Goal: Task Accomplishment & Management: Use online tool/utility

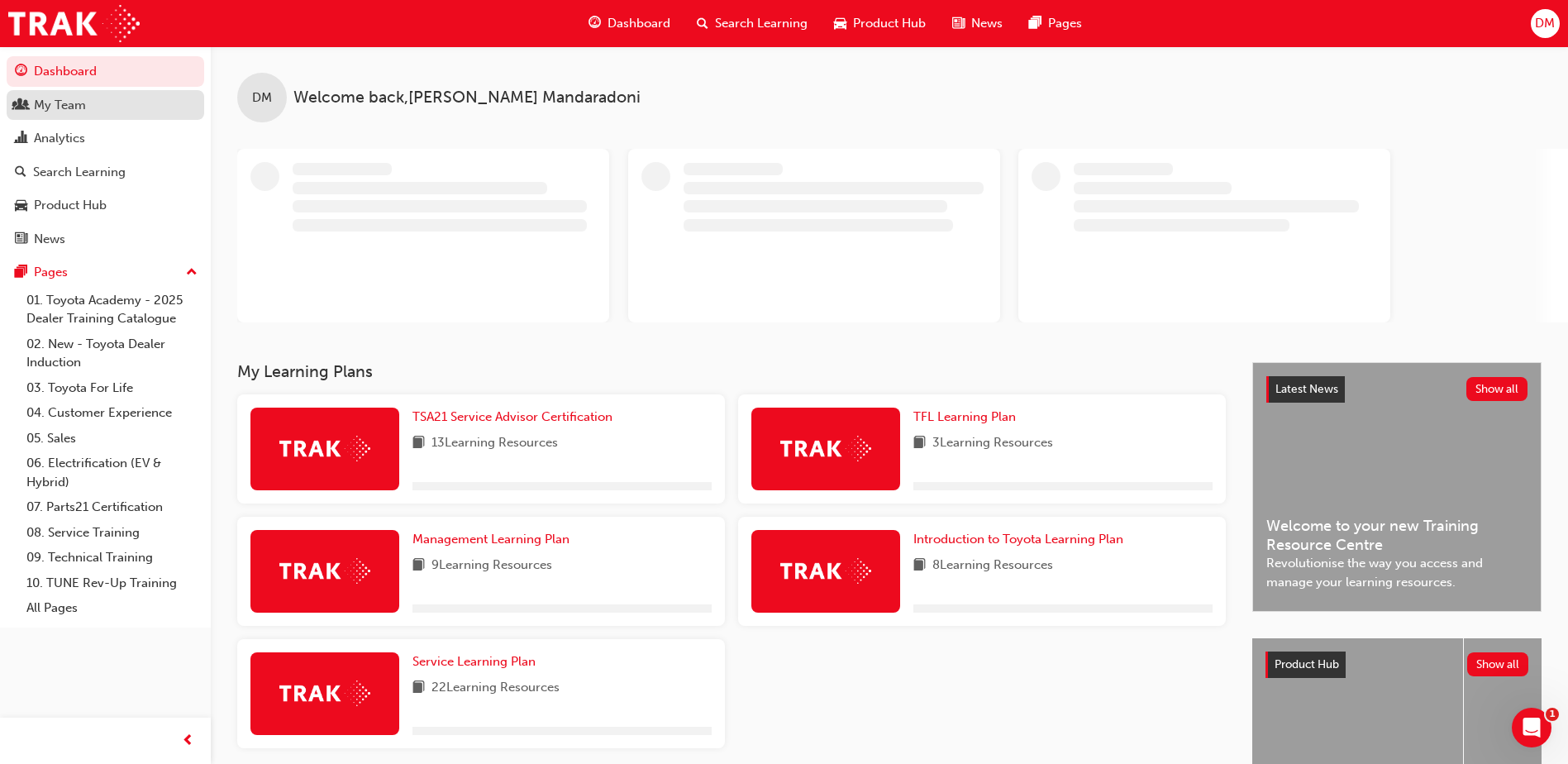
click at [81, 100] on div "My Team" at bounding box center [60, 105] width 52 height 19
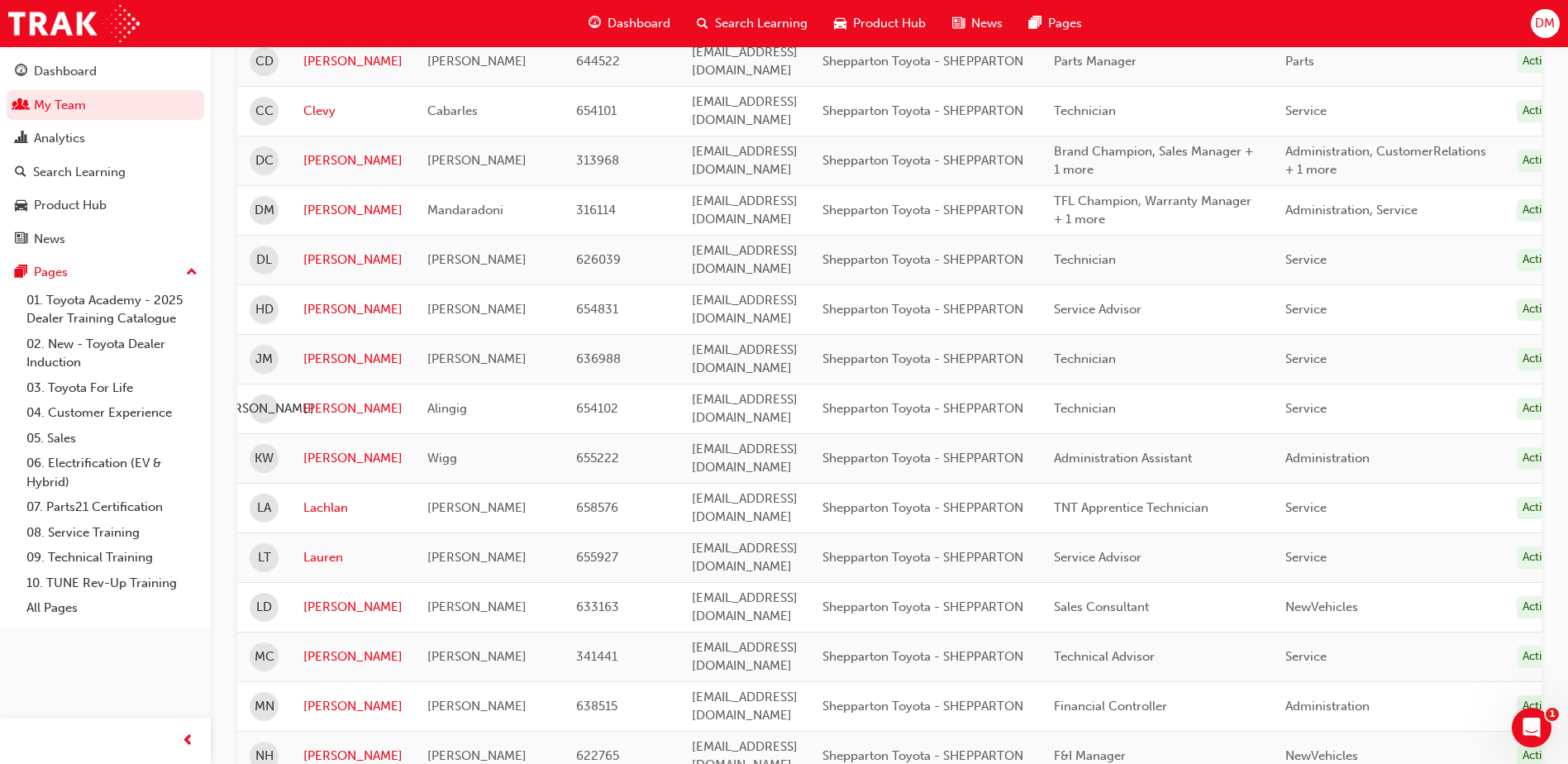
scroll to position [811, 0]
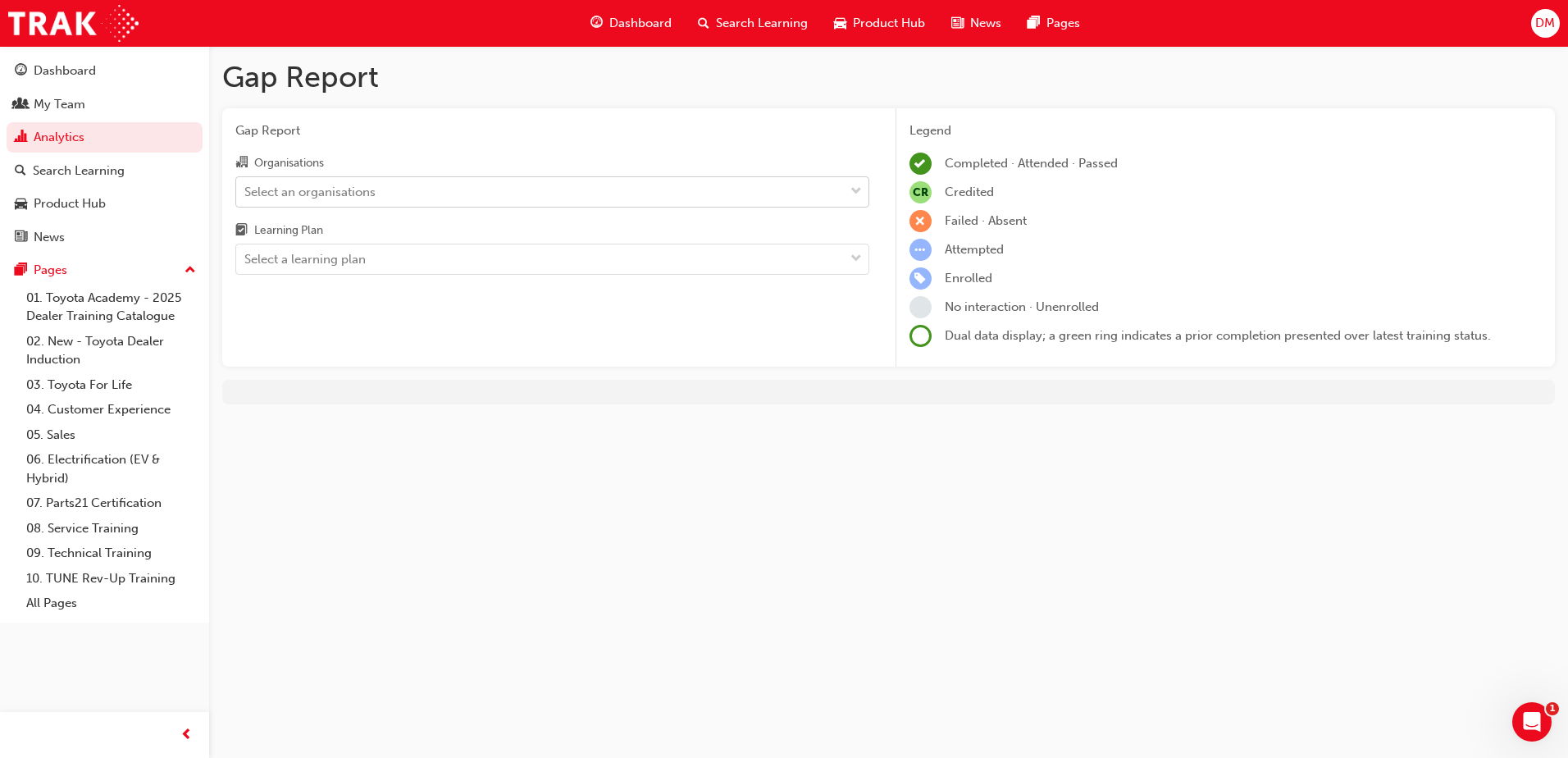
click at [430, 195] on div "Select an organisations" at bounding box center [540, 191] width 608 height 29
click at [246, 195] on input "Organisations Select an organisations" at bounding box center [245, 190] width 2 height 14
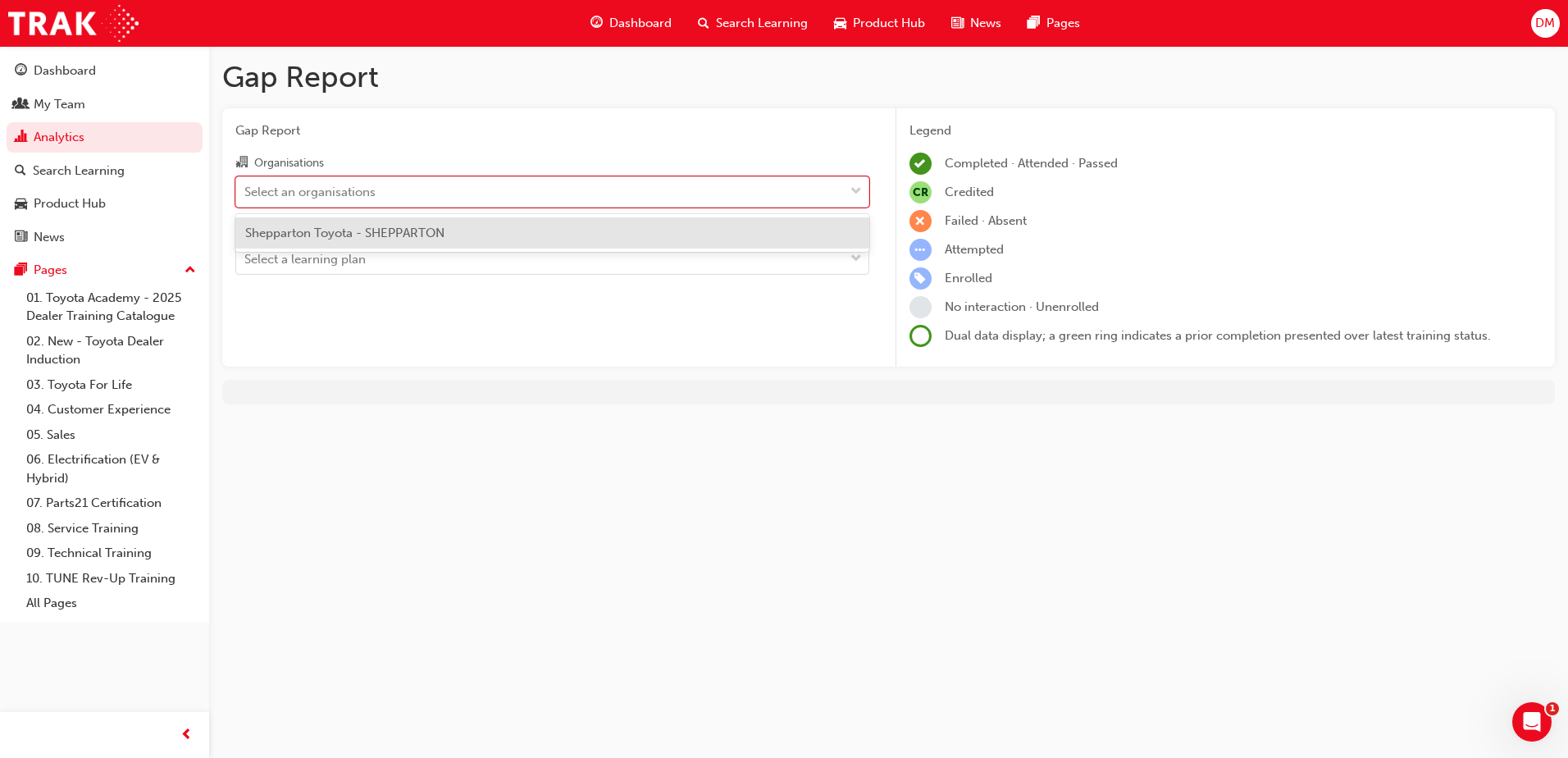
click at [411, 233] on span "Shepparton Toyota - SHEPPARTON" at bounding box center [345, 233] width 199 height 15
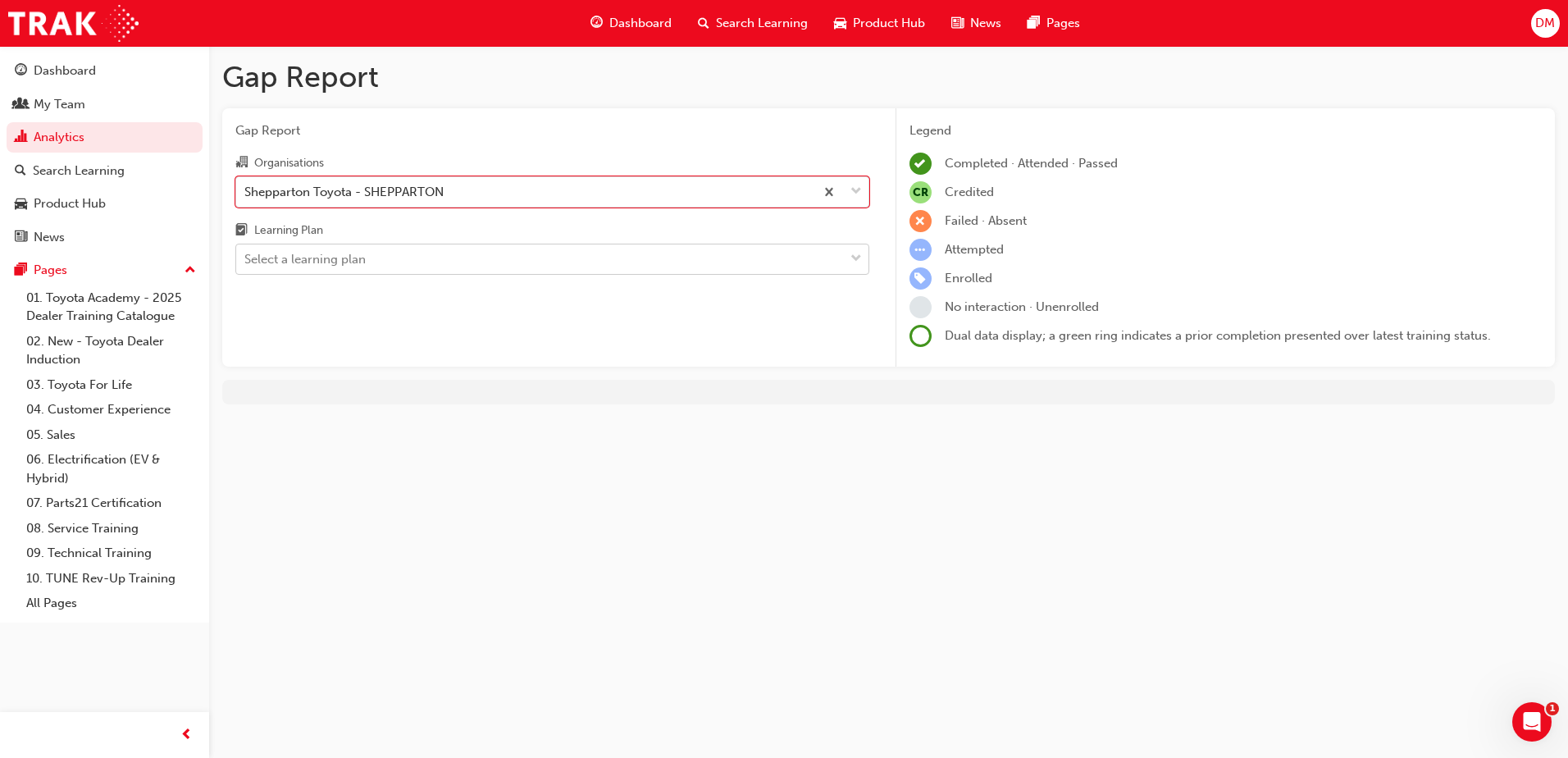
click at [428, 260] on div "Select a learning plan" at bounding box center [540, 260] width 608 height 29
click at [246, 260] on input "Learning Plan Select a learning plan" at bounding box center [245, 259] width 2 height 14
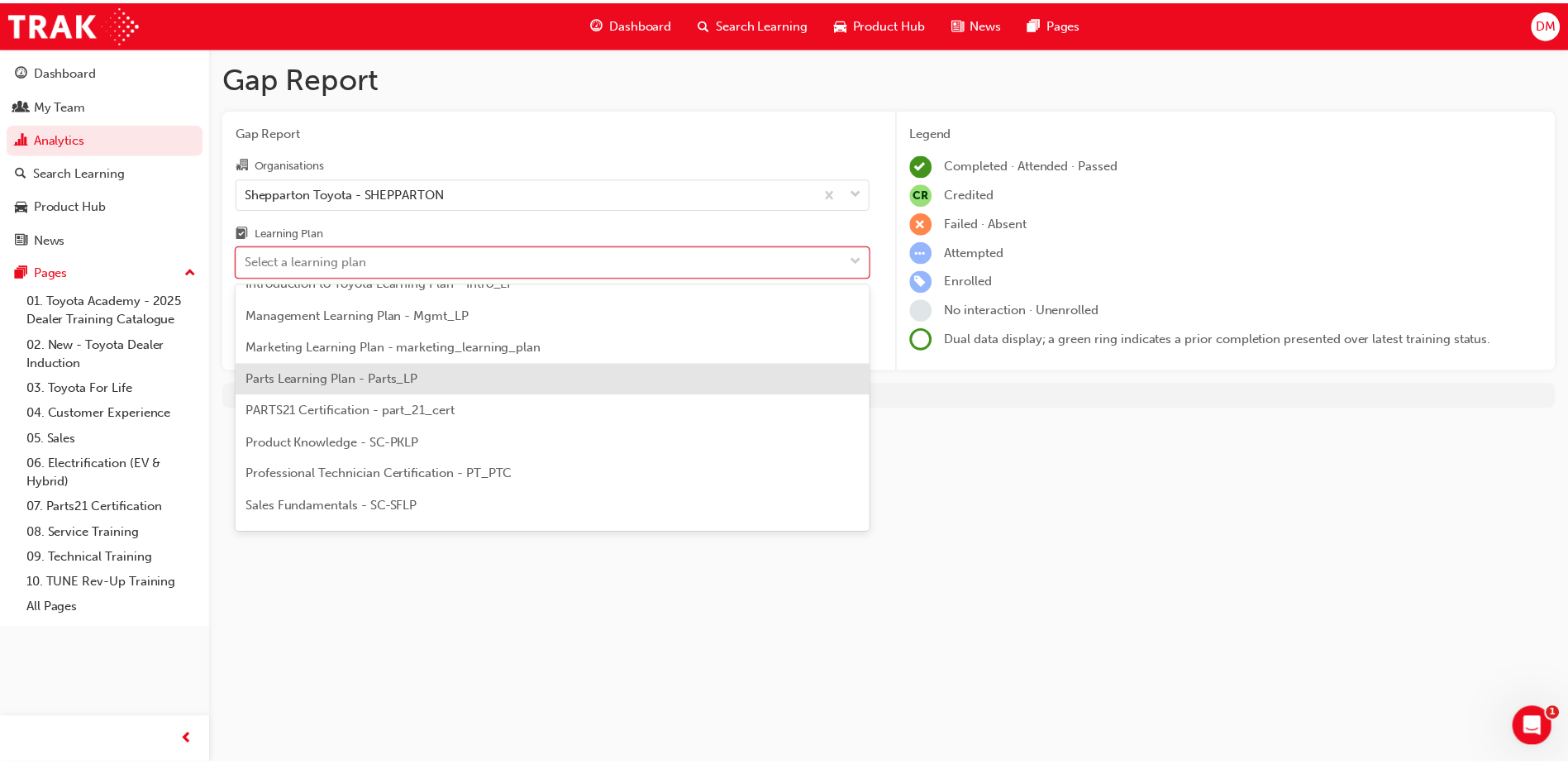
scroll to position [413, 0]
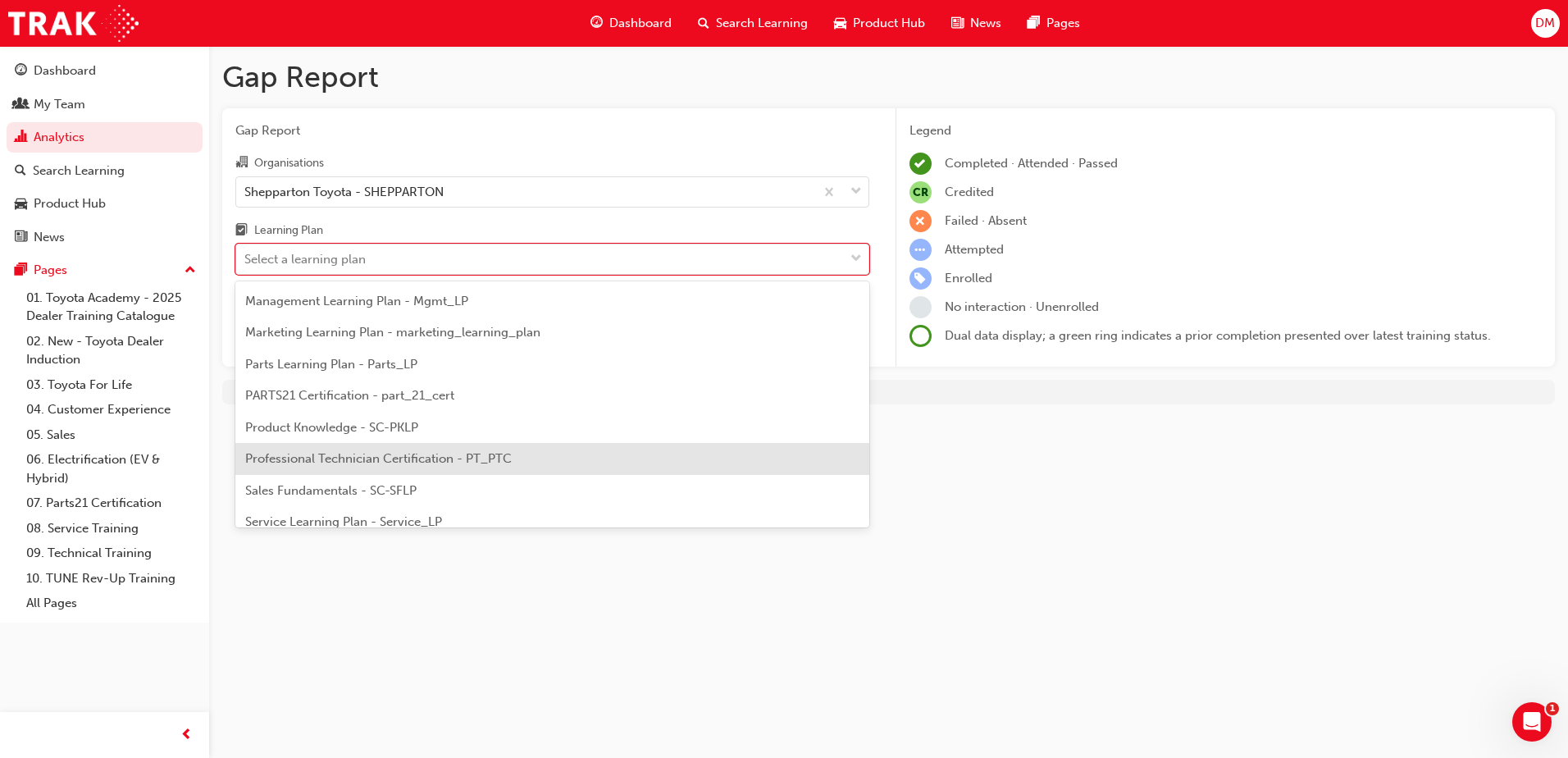
click at [390, 458] on span "Professional Technician Certification - PT_PTC" at bounding box center [378, 459] width 266 height 15
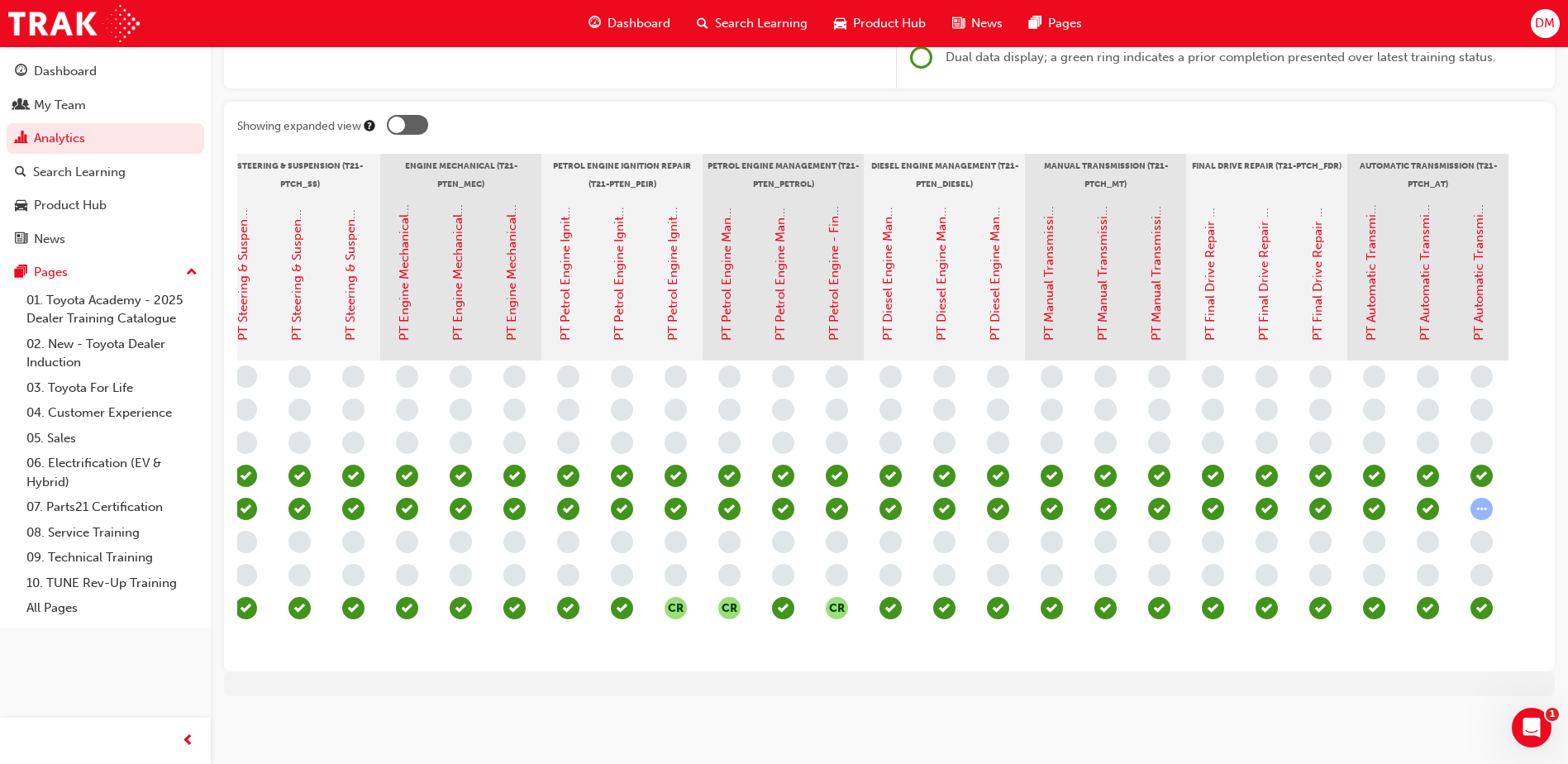
scroll to position [0, 1060]
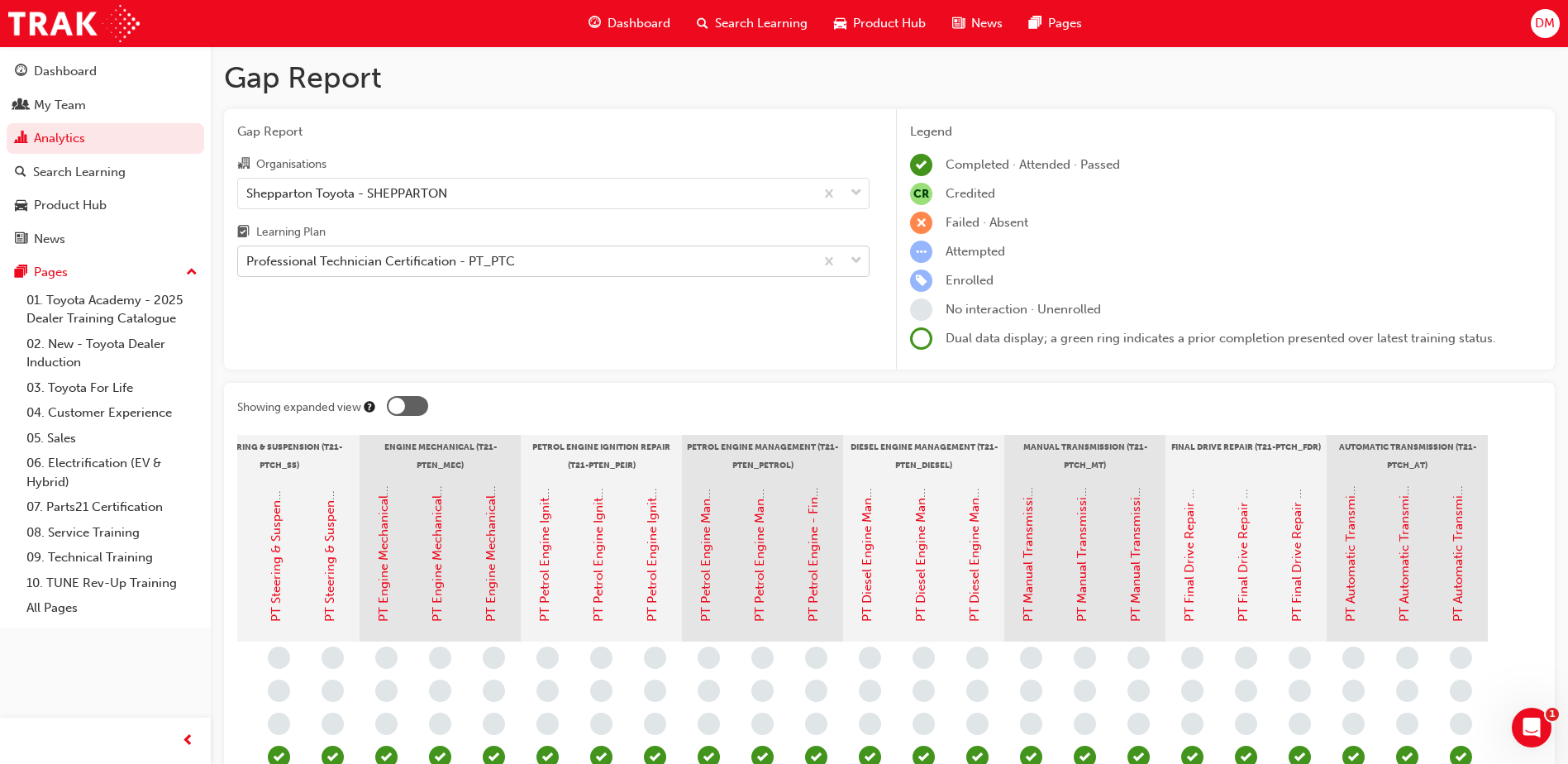
click at [436, 257] on div "Professional Technician Certification - PT_PTC" at bounding box center [380, 262] width 268 height 19
click at [248, 257] on input "Learning Plan Professional Technician Certification - PT_PTC" at bounding box center [247, 261] width 2 height 14
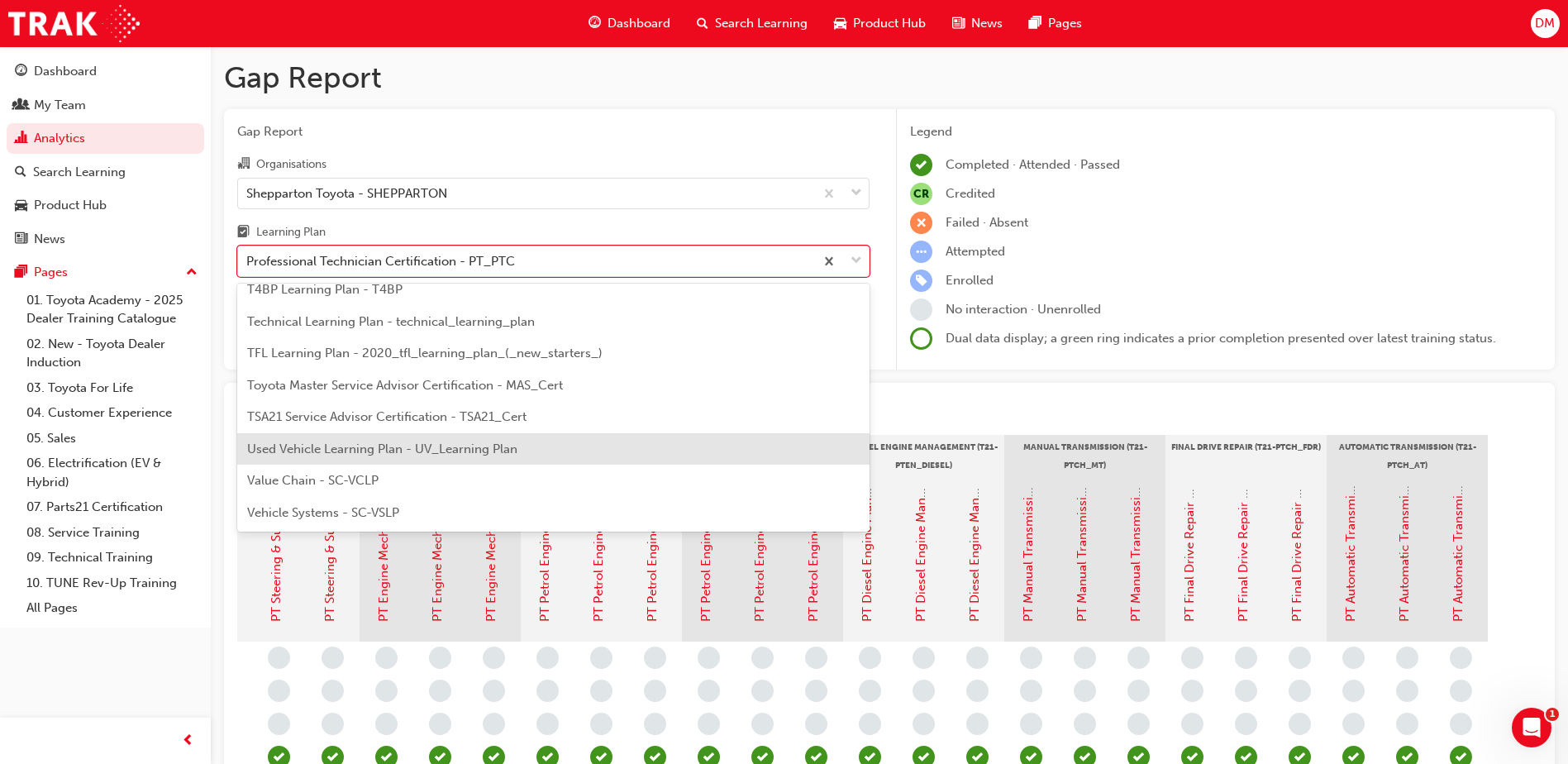
scroll to position [548, 0]
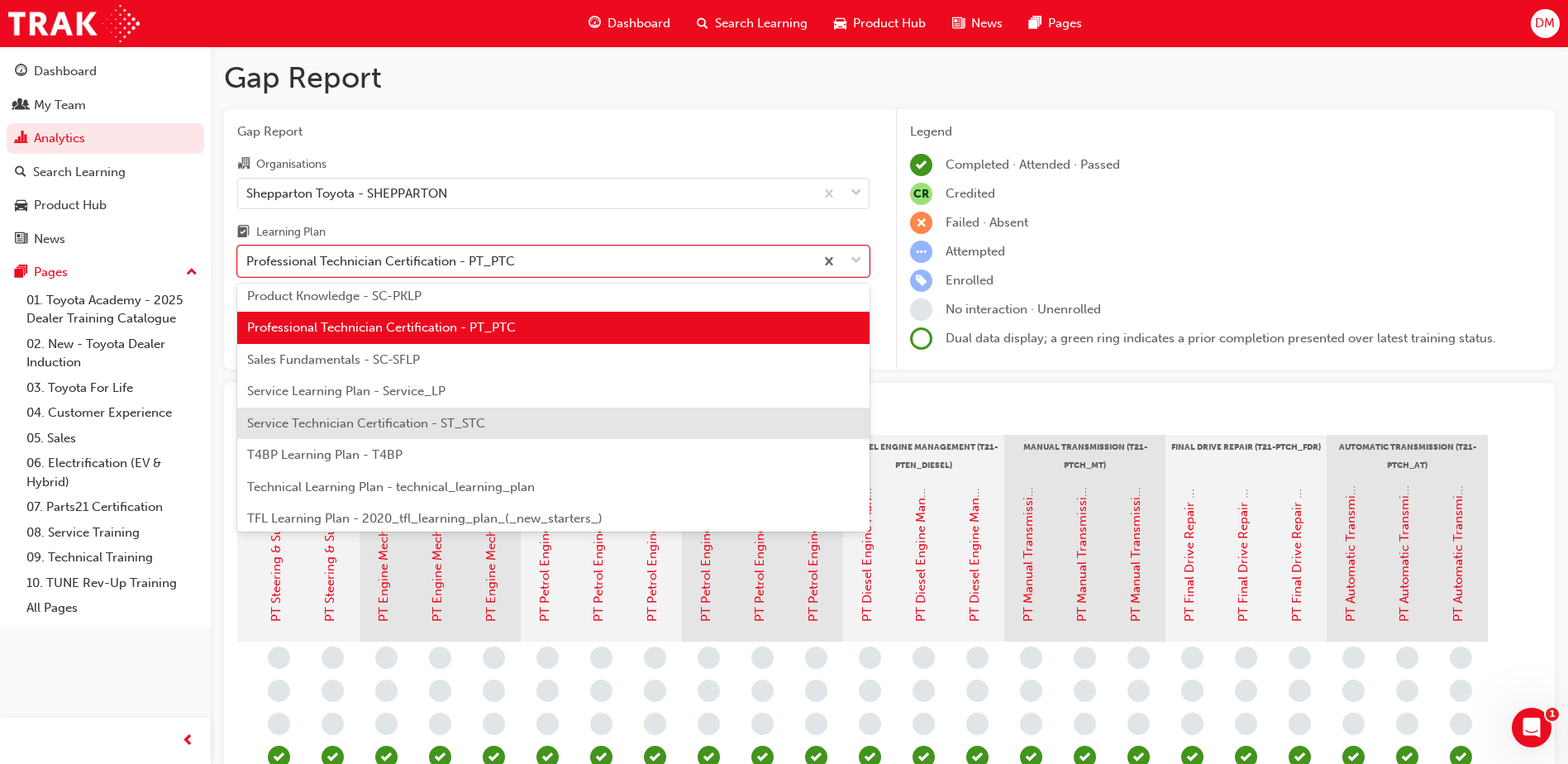
click at [342, 417] on span "Service Technician Certification - ST_STC" at bounding box center [366, 424] width 238 height 15
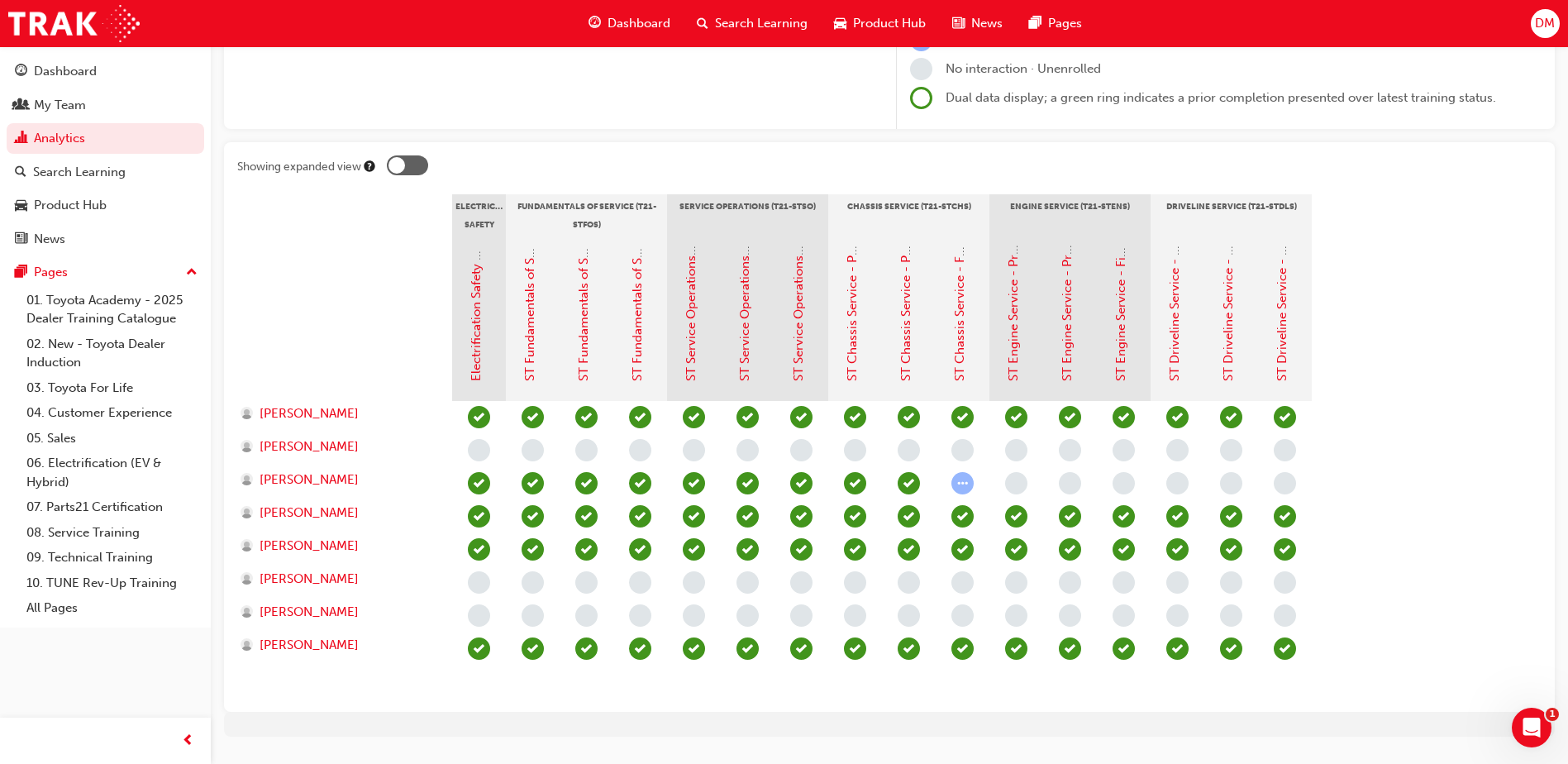
scroll to position [281, 0]
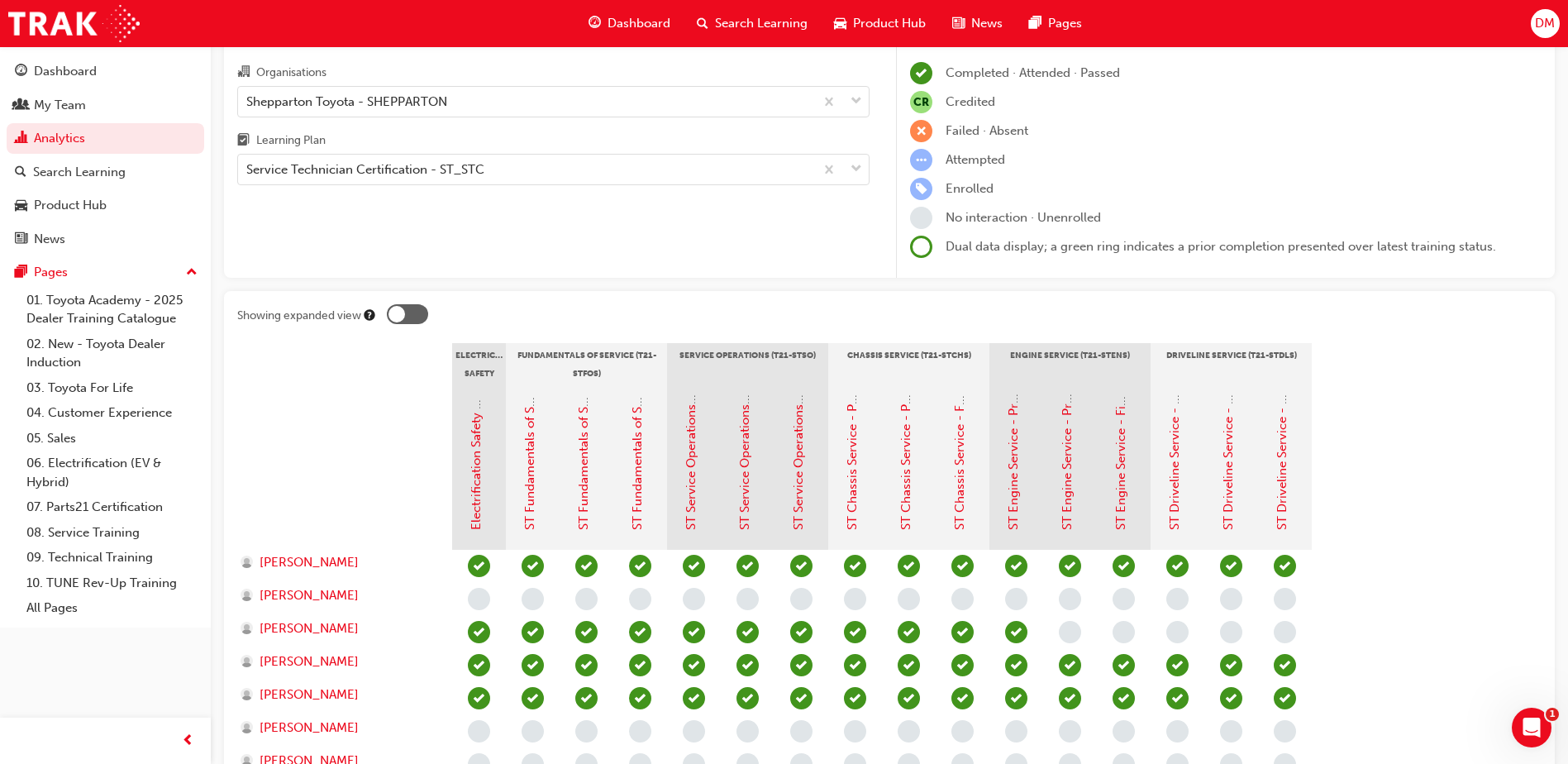
scroll to position [165, 0]
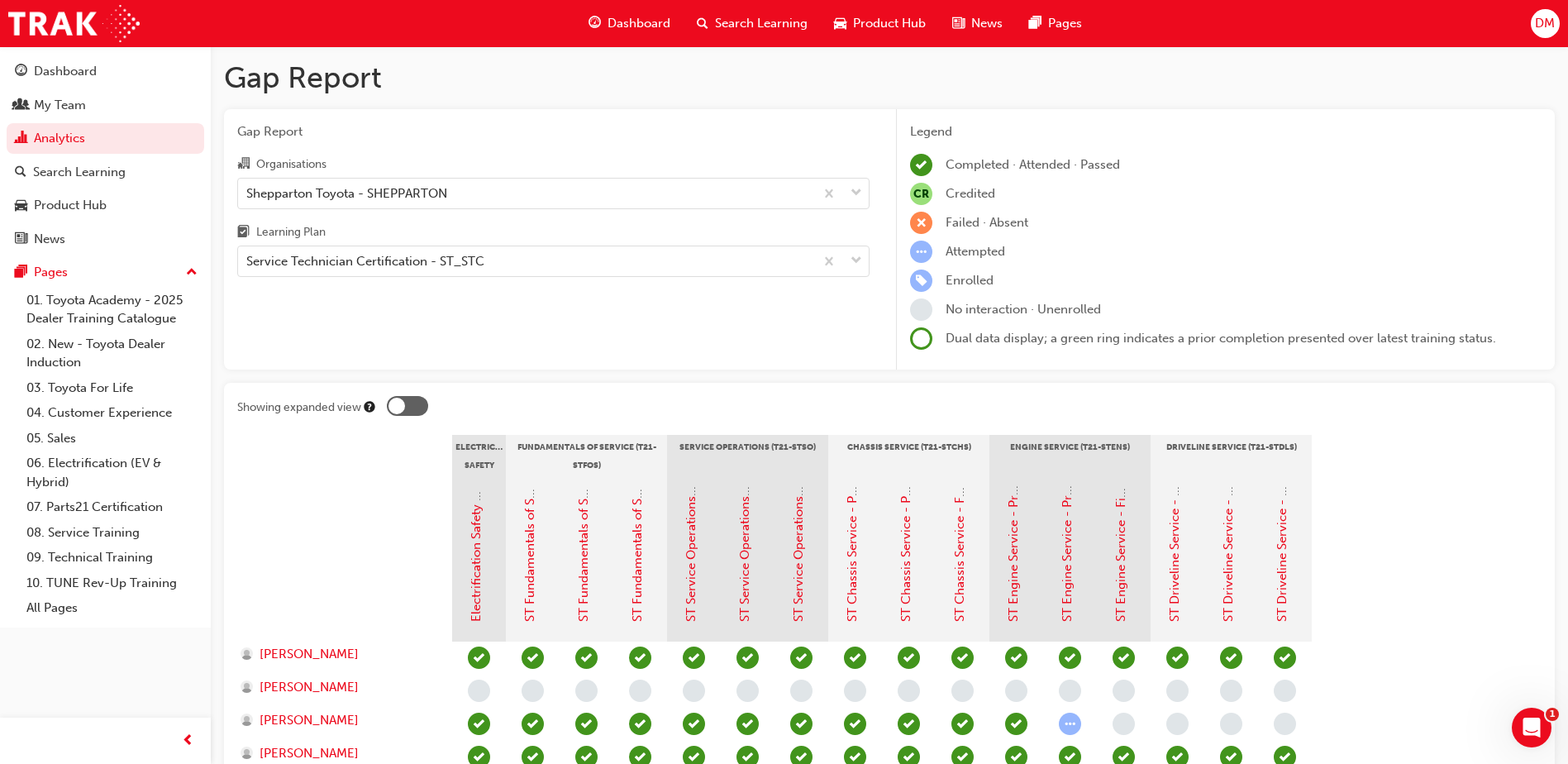
click at [1368, 168] on div "Completed · Attended · Passed" at bounding box center [1226, 165] width 631 height 23
